Goal: Task Accomplishment & Management: Use online tool/utility

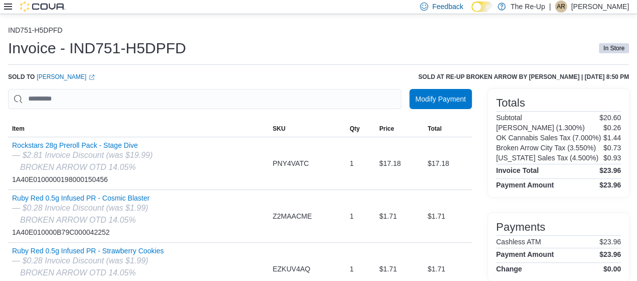
click at [10, 8] on icon at bounding box center [8, 7] width 8 height 8
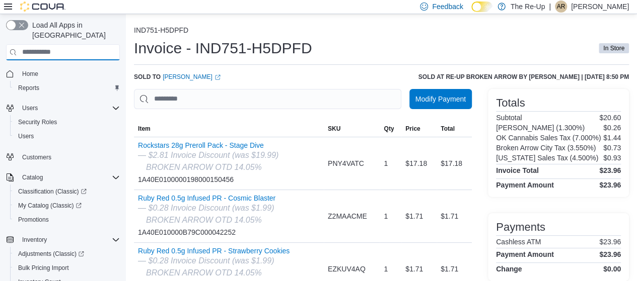
click at [49, 44] on input "search" at bounding box center [63, 52] width 114 height 16
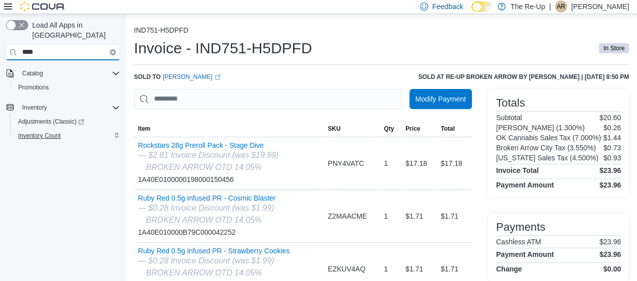
type input "****"
click at [49, 132] on span "Inventory Count" at bounding box center [39, 136] width 43 height 8
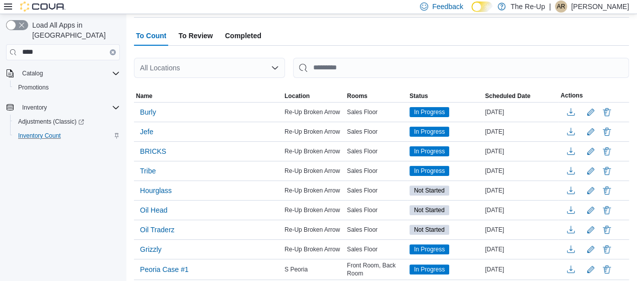
scroll to position [20, 0]
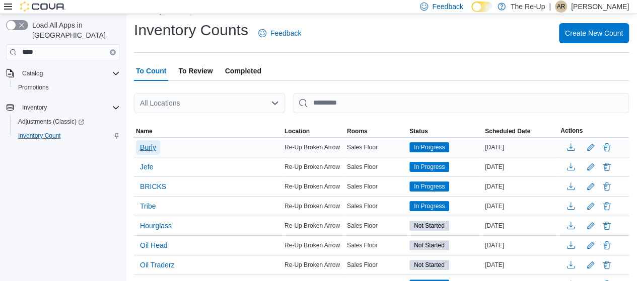
click at [154, 144] on span "Burly" at bounding box center [148, 147] width 16 height 10
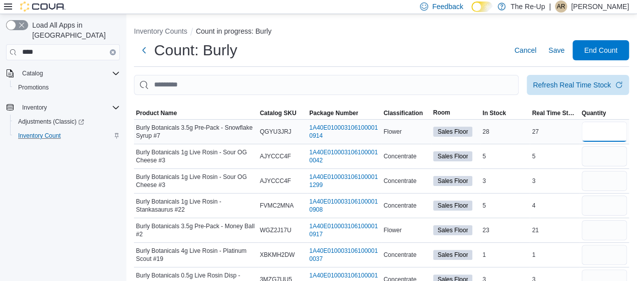
click at [614, 135] on input "number" at bounding box center [603, 132] width 45 height 20
type input "**"
click at [609, 152] on input "number" at bounding box center [603, 156] width 45 height 20
type input "*"
click at [605, 176] on input "number" at bounding box center [603, 181] width 45 height 20
